Goal: Entertainment & Leisure: Consume media (video, audio)

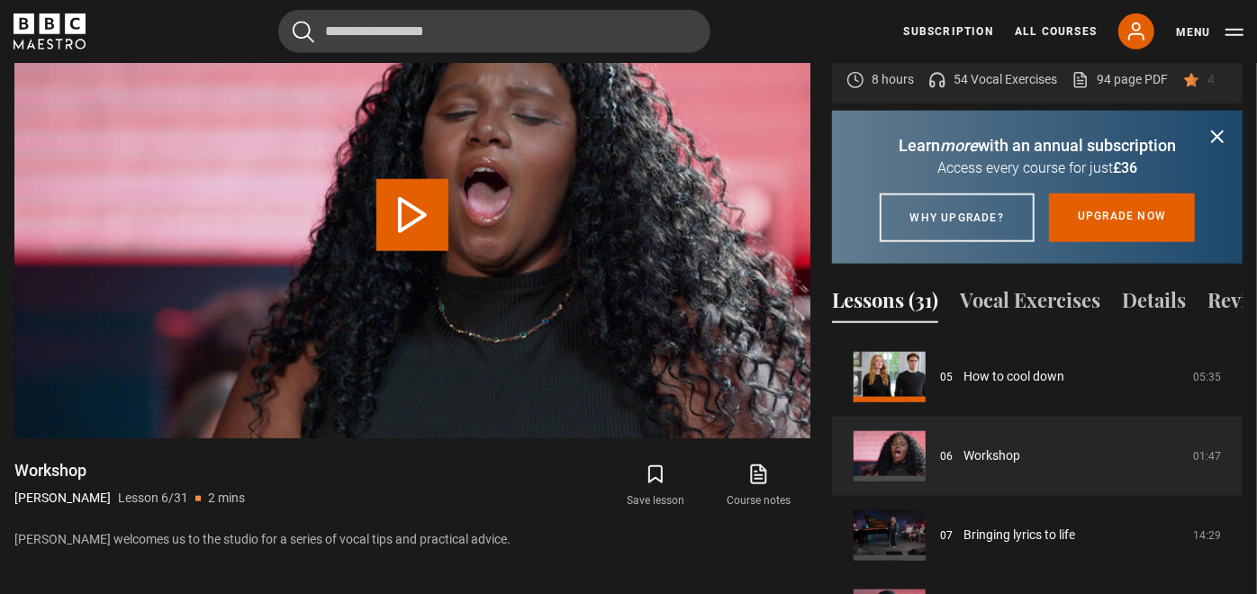
scroll to position [960, 0]
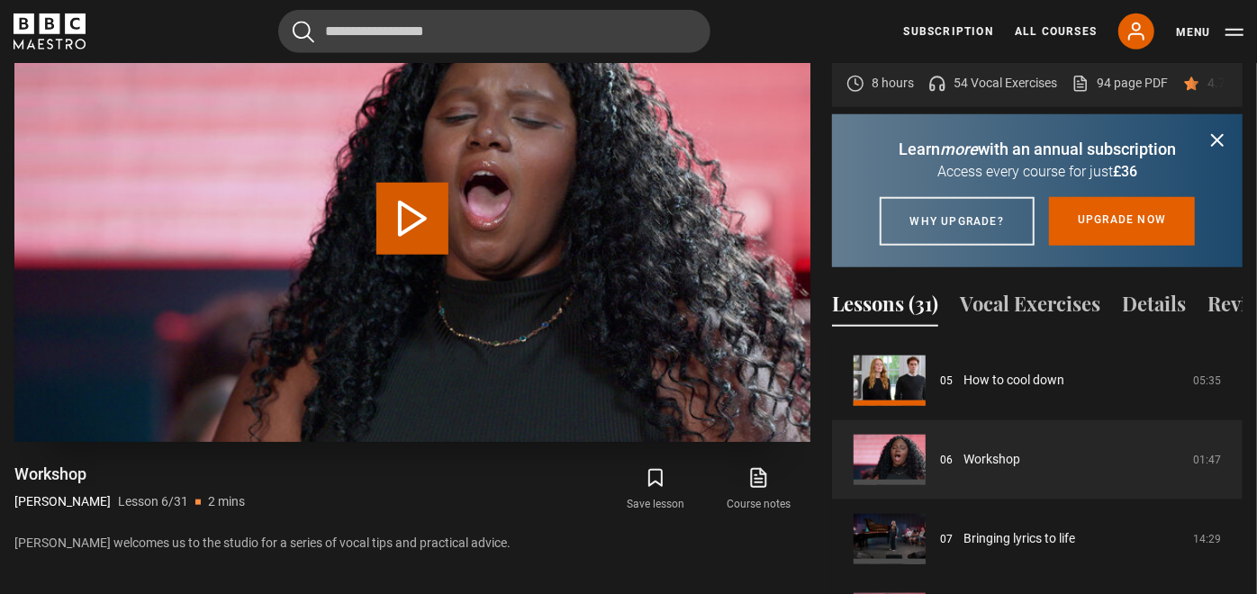
click at [374, 194] on video "Video Player" at bounding box center [412, 218] width 796 height 447
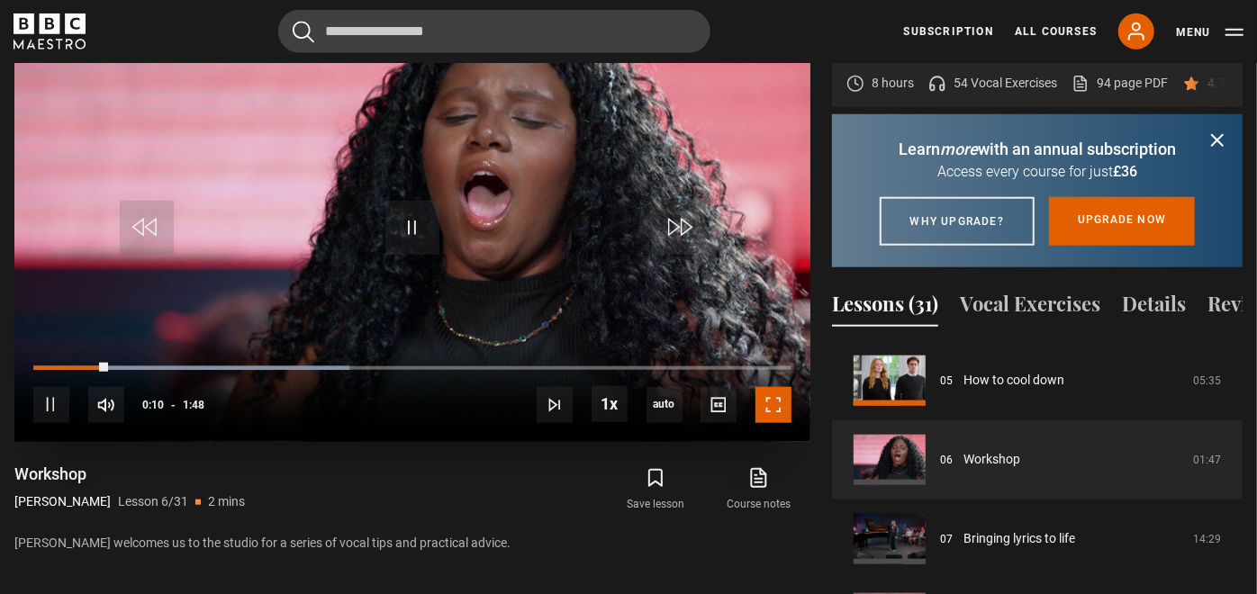
click at [784, 388] on span "Video Player" at bounding box center [773, 405] width 36 height 36
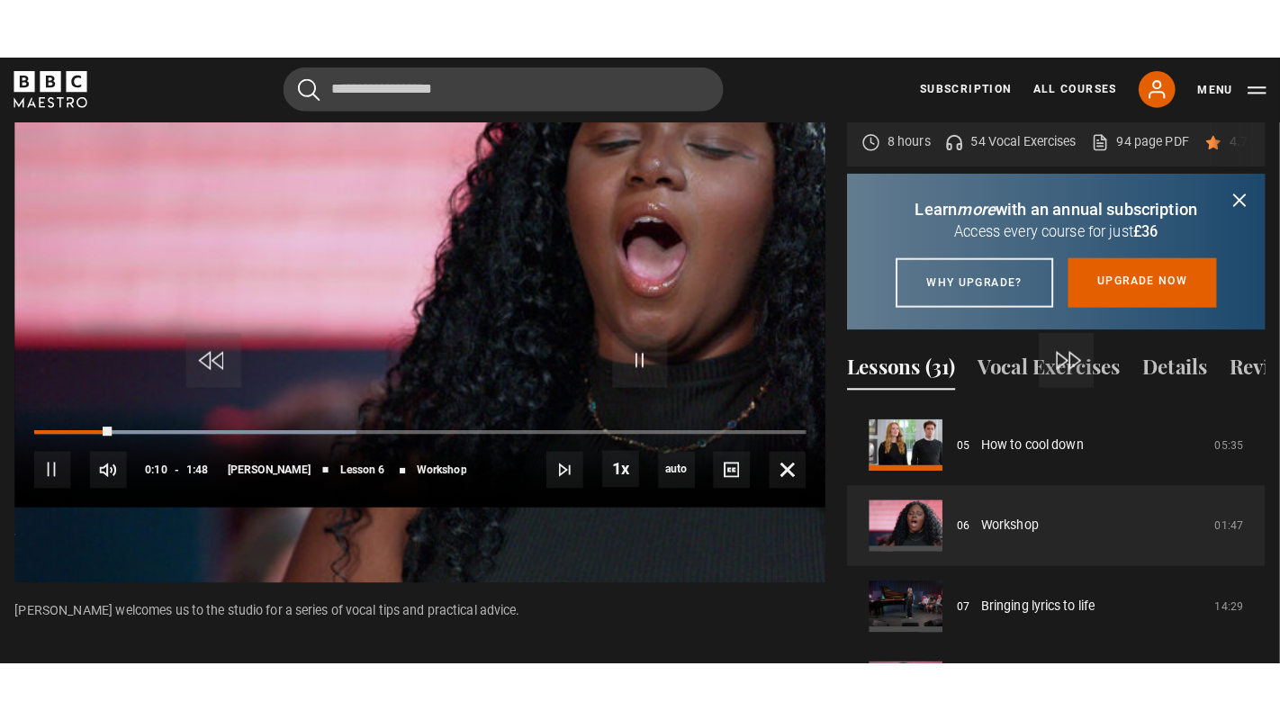
scroll to position [932, 0]
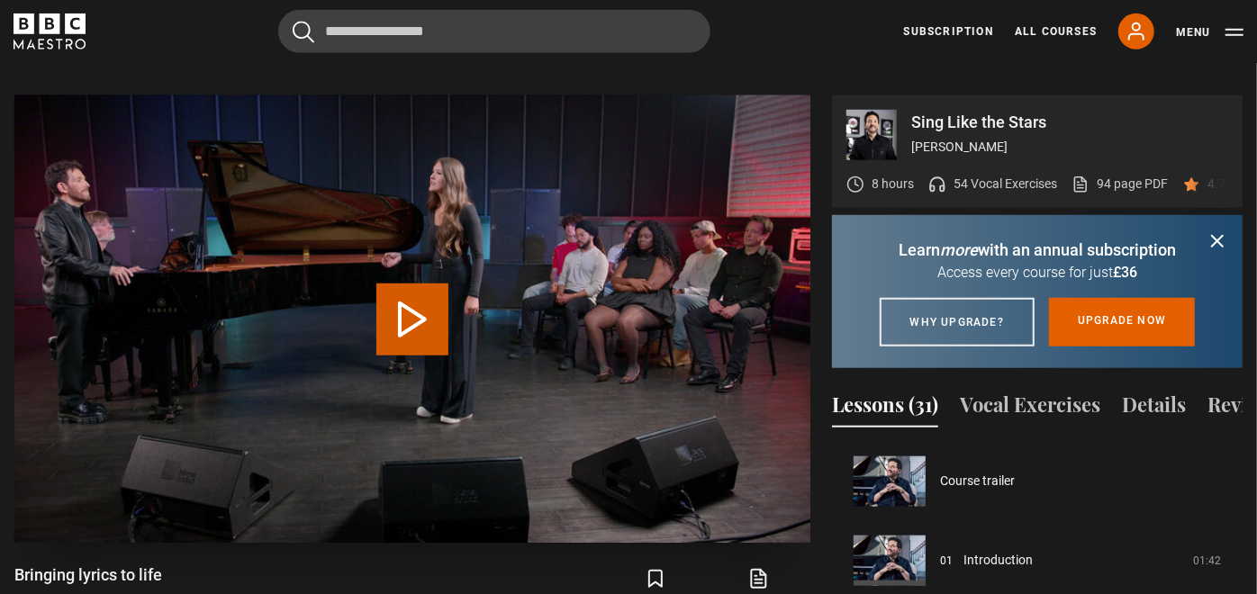
scroll to position [475, 0]
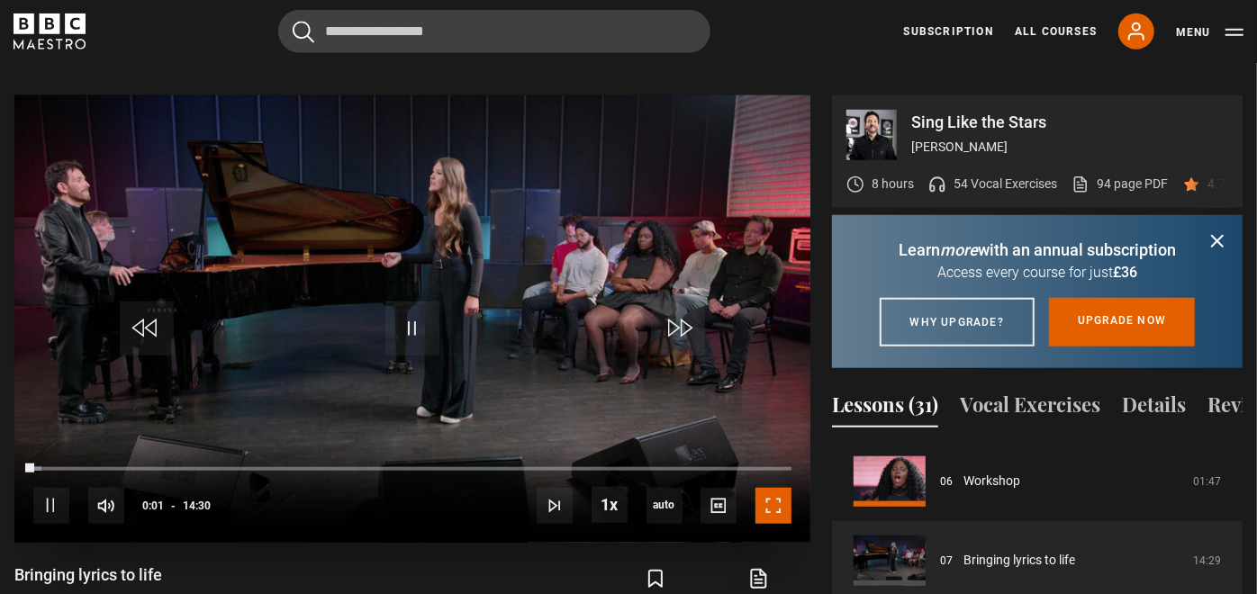
click at [771, 488] on span "Video Player" at bounding box center [773, 506] width 36 height 36
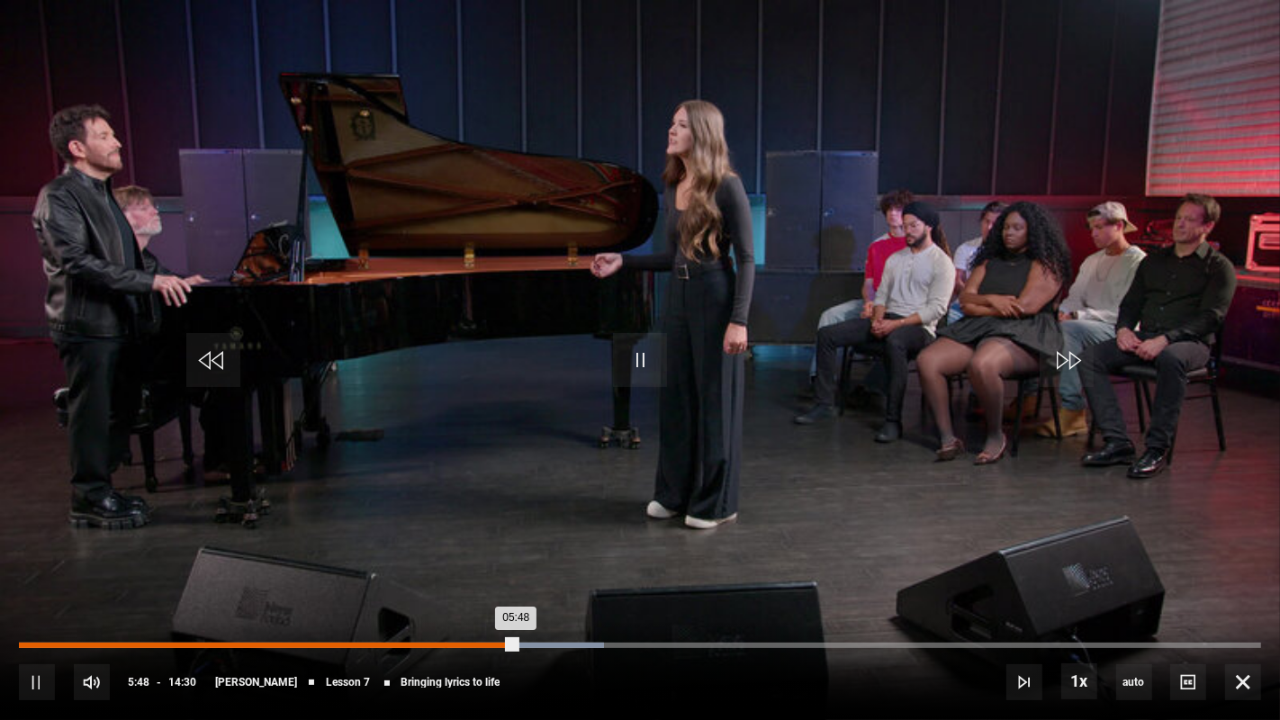
click at [444, 593] on div "Loaded : 47.13% 04:57 05:48" at bounding box center [640, 645] width 1242 height 5
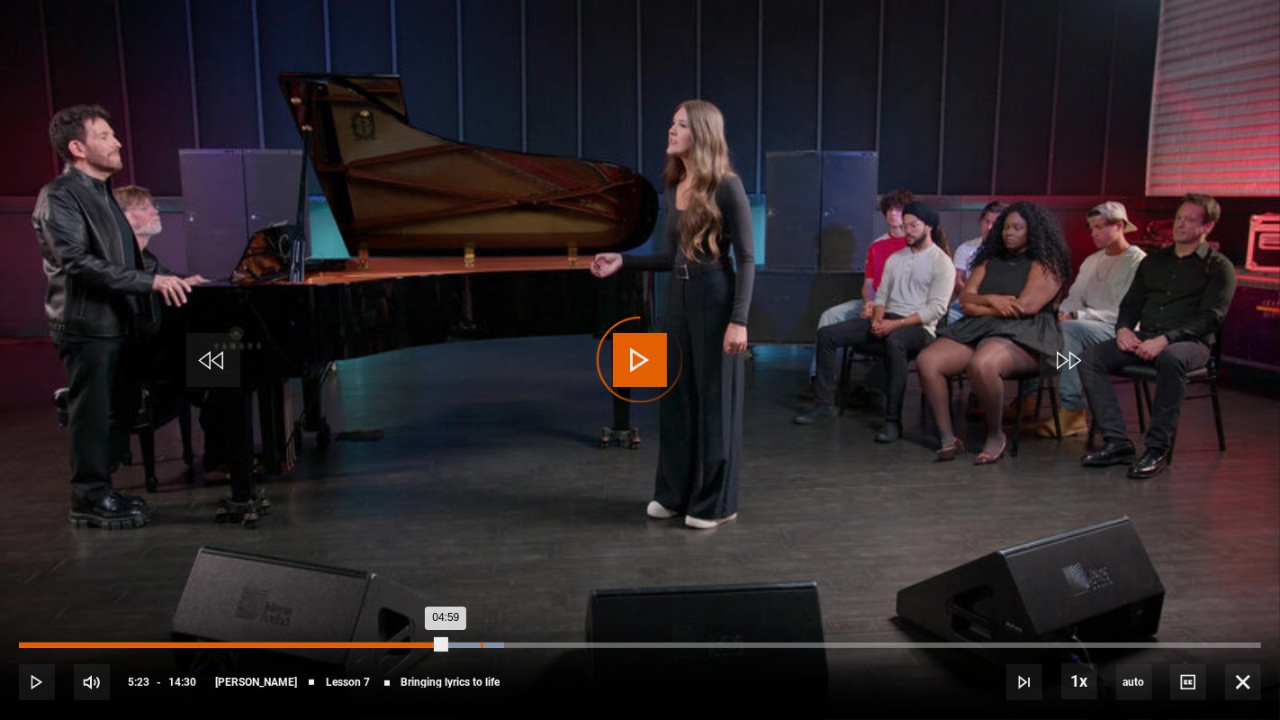
click at [480, 593] on div "Loaded : 39.08% 05:23 04:59" at bounding box center [640, 645] width 1242 height 5
click at [464, 593] on div "Loaded : 39.08% 05:12 05:24" at bounding box center [640, 645] width 1242 height 5
click at [478, 593] on div "Loaded : 40.23% 05:21 05:21" at bounding box center [640, 645] width 1242 height 5
click at [464, 593] on div "05:22" at bounding box center [242, 645] width 446 height 5
click at [473, 593] on div "Loaded : 40.80% 05:17 05:12" at bounding box center [640, 645] width 1242 height 5
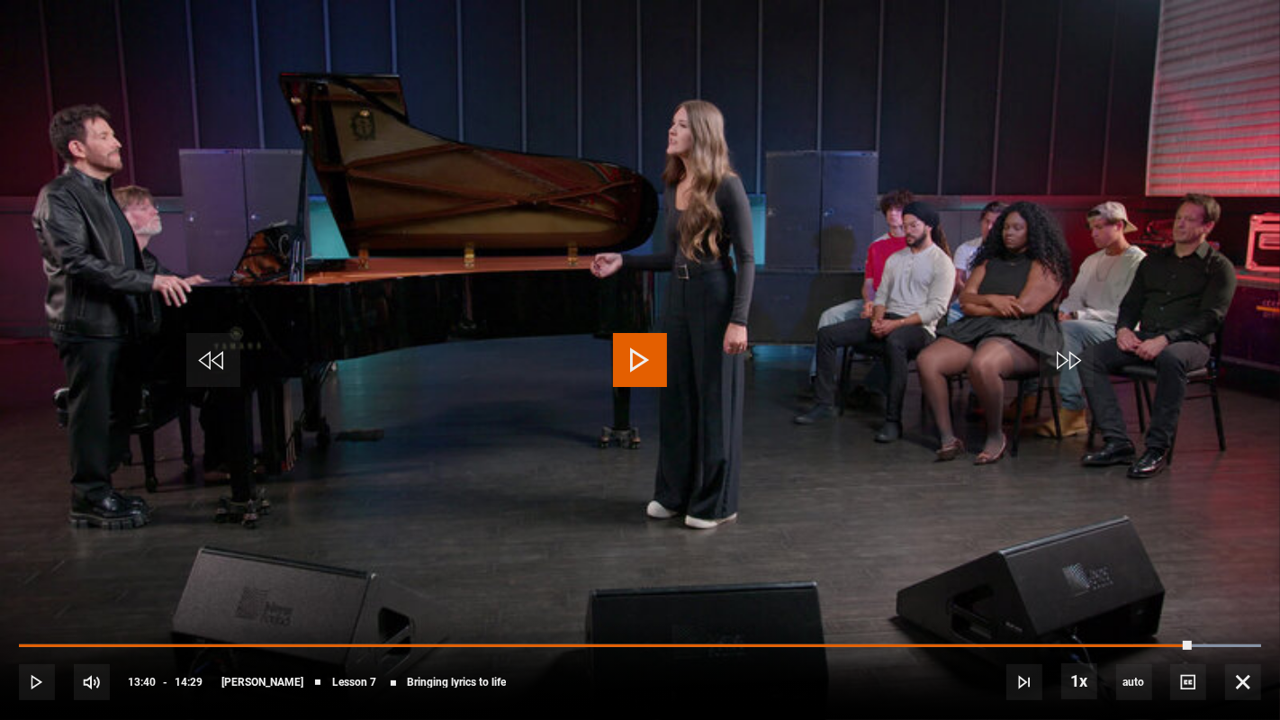
click at [609, 364] on video "Video Player" at bounding box center [640, 360] width 1280 height 720
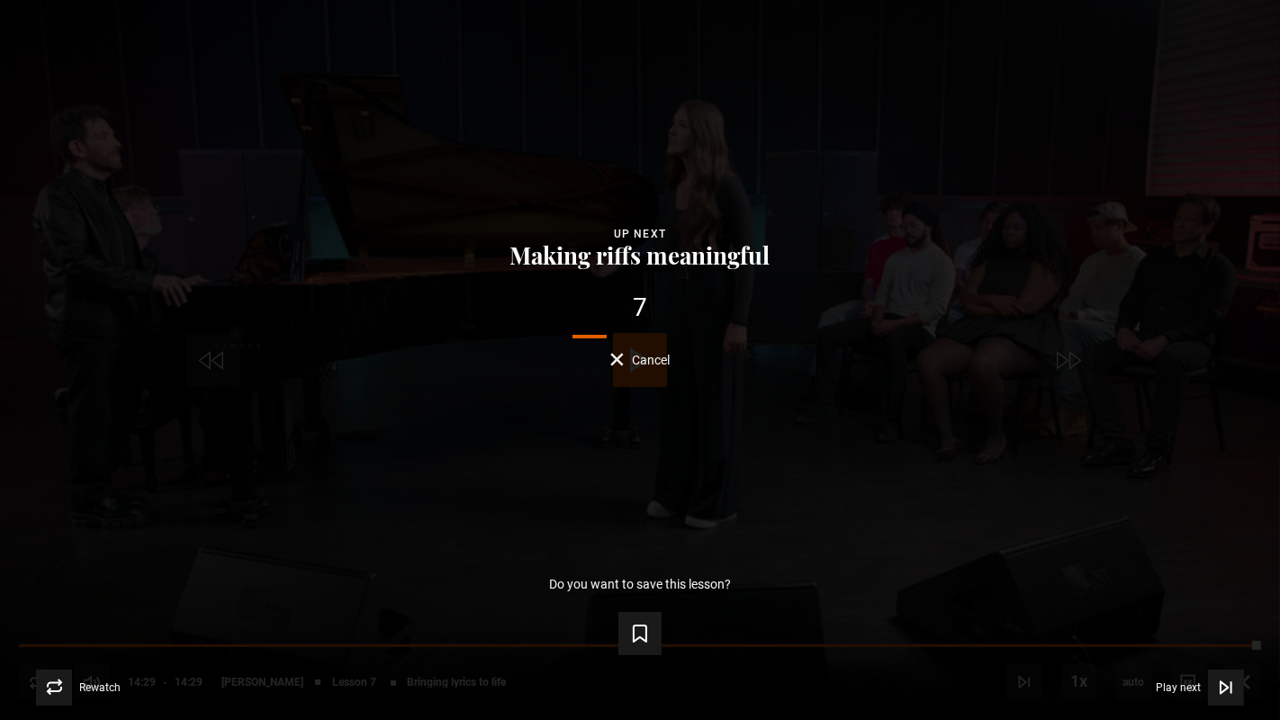
click at [629, 359] on button "Cancel" at bounding box center [640, 360] width 60 height 14
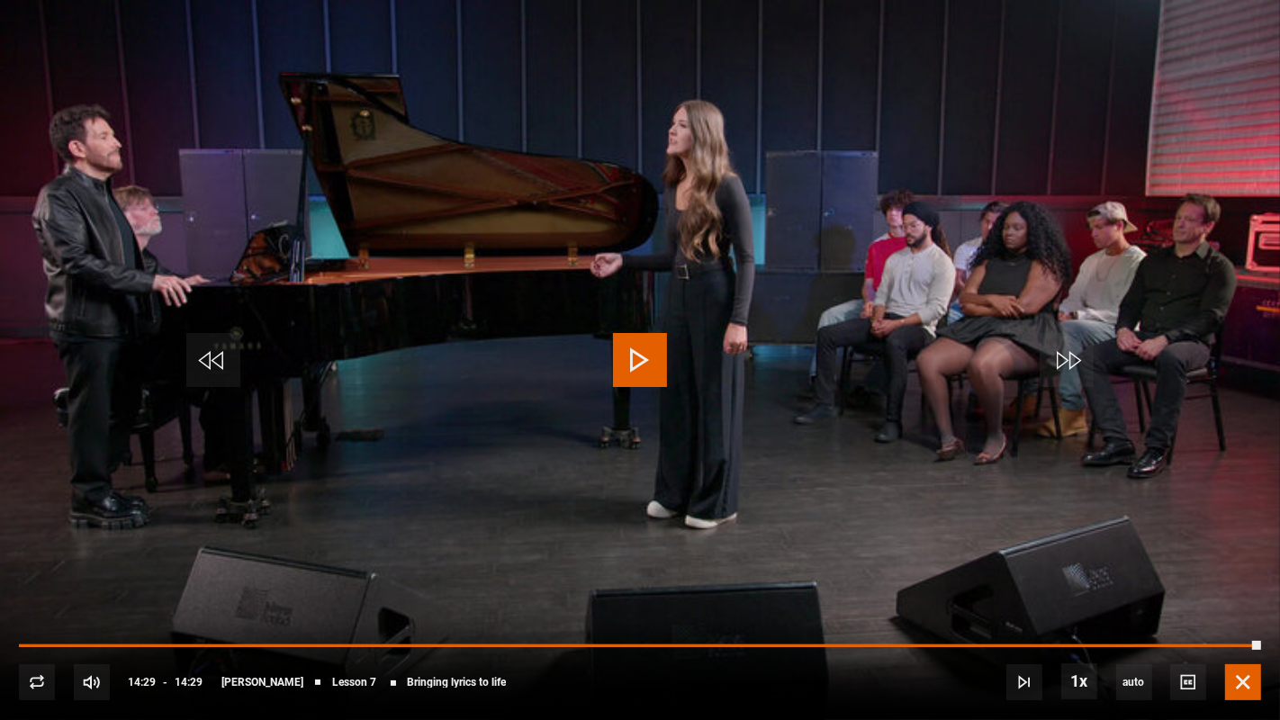
click at [1237, 593] on span "Video Player" at bounding box center [1243, 682] width 36 height 36
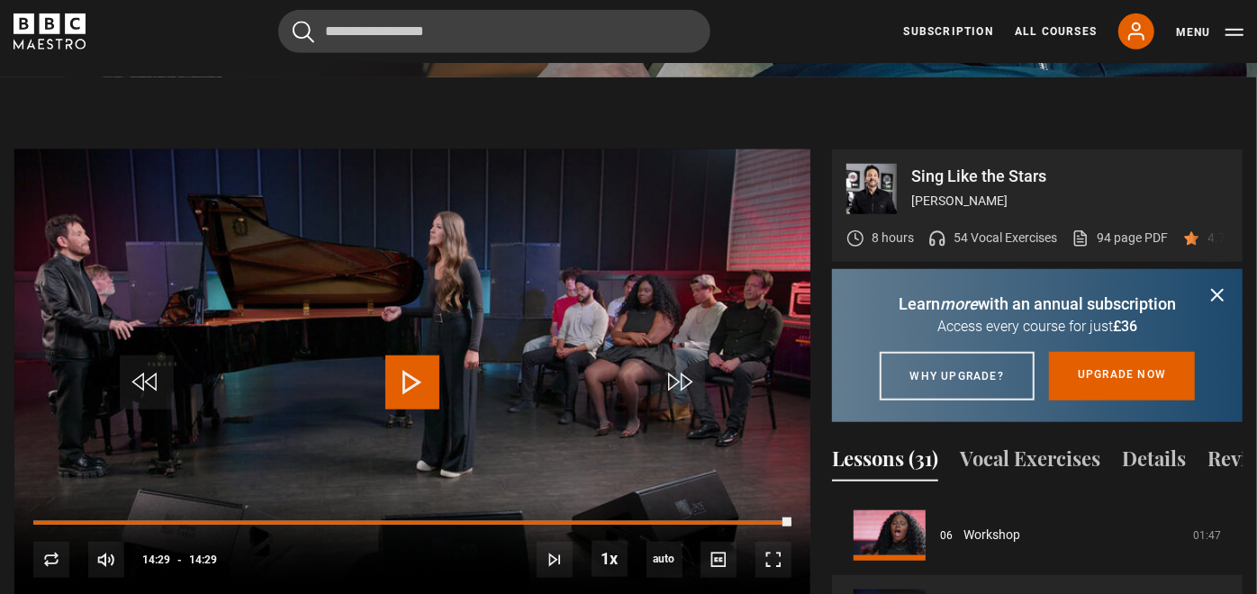
scroll to position [843, 0]
